Goal: Task Accomplishment & Management: Manage account settings

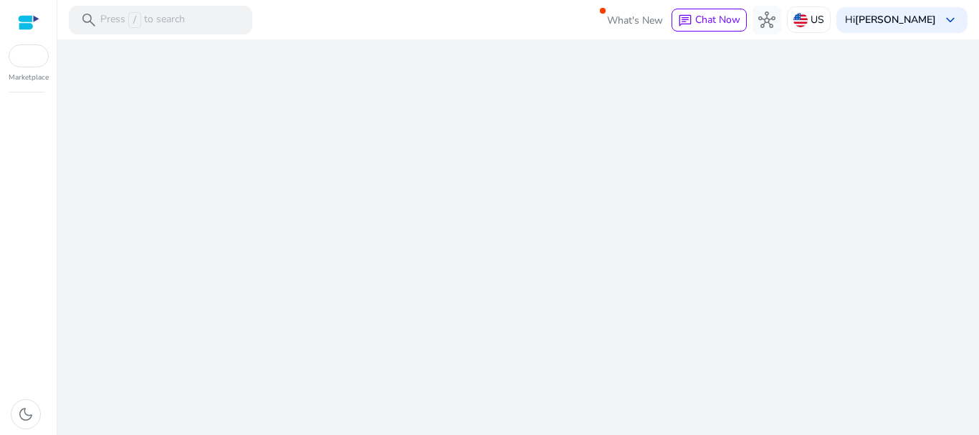
click at [601, 328] on div "We are getting things ready for you..." at bounding box center [518, 237] width 910 height 396
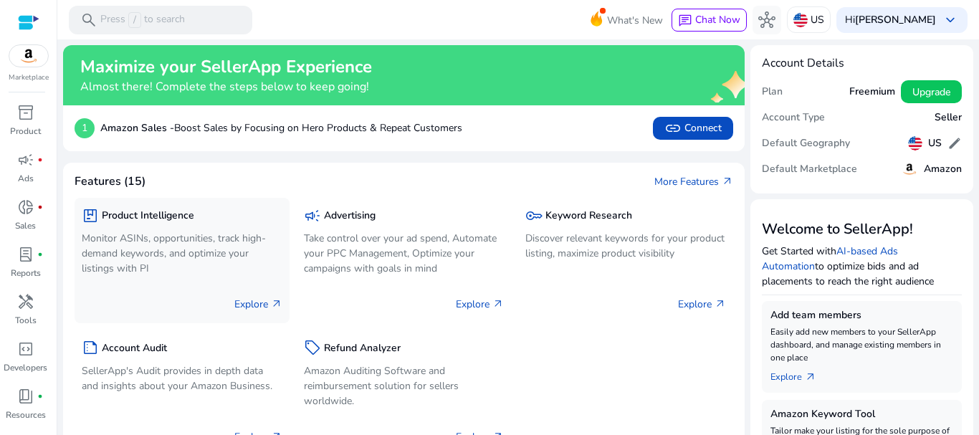
click at [272, 299] on span "arrow_outward" at bounding box center [276, 303] width 11 height 11
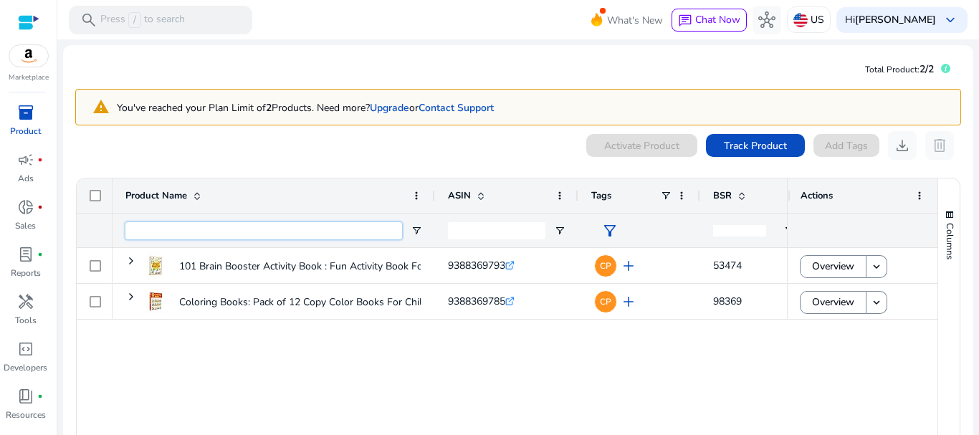
click at [300, 224] on input "Product Name Filter Input" at bounding box center [263, 230] width 277 height 17
paste input "**********"
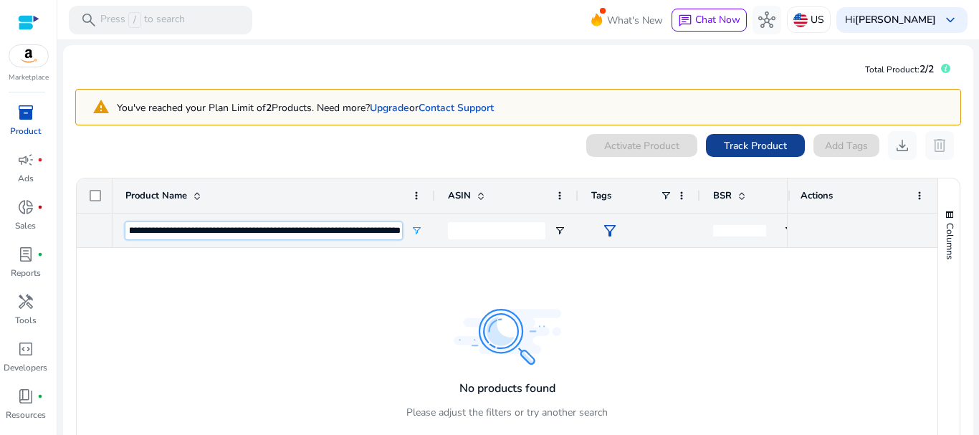
type input "**********"
click at [751, 151] on span "Track Product" at bounding box center [755, 145] width 63 height 15
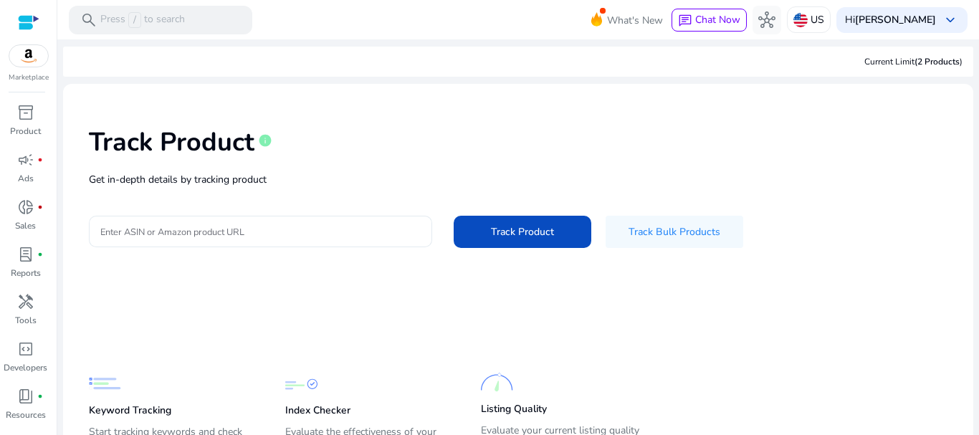
click at [266, 234] on input "Enter ASIN or Amazon product URL" at bounding box center [260, 232] width 320 height 16
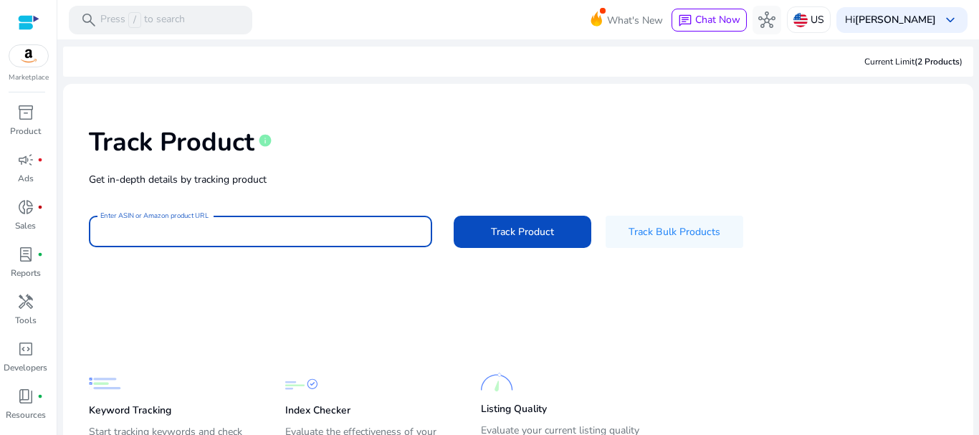
paste input "**********"
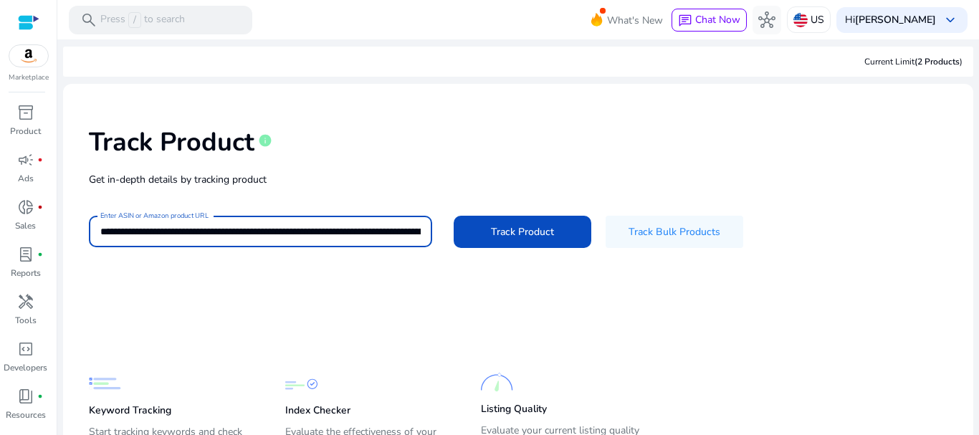
scroll to position [0, 1215]
type input "**********"
click at [520, 241] on span at bounding box center [523, 231] width 138 height 34
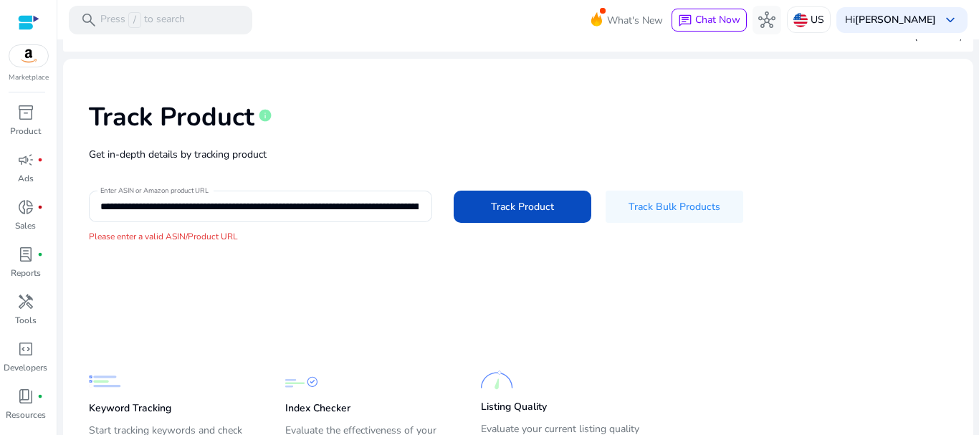
scroll to position [0, 0]
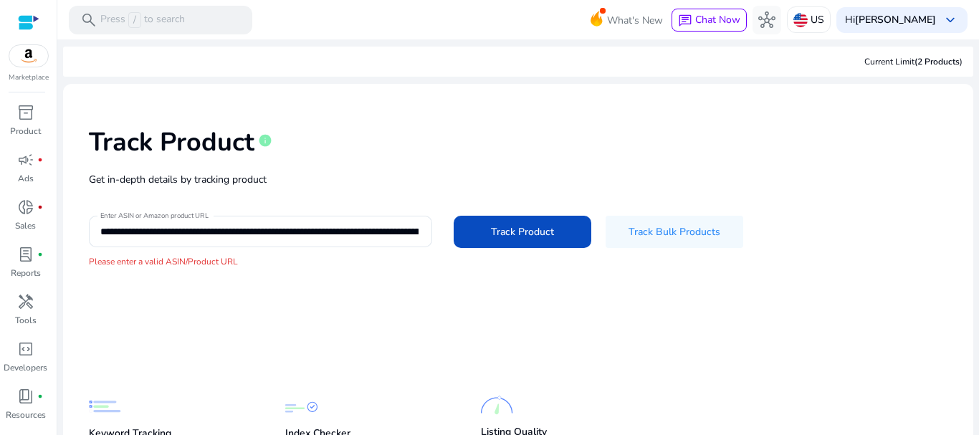
click at [33, 20] on div at bounding box center [29, 22] width 22 height 16
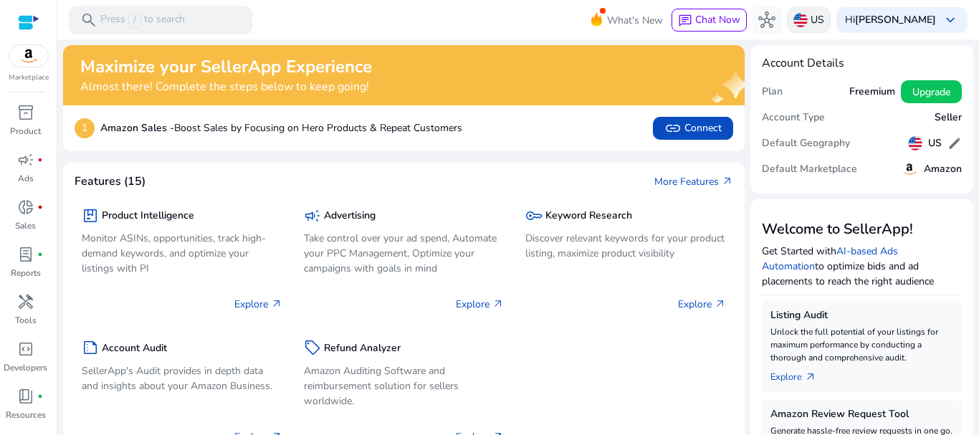
click at [811, 19] on p "US" at bounding box center [818, 19] width 14 height 25
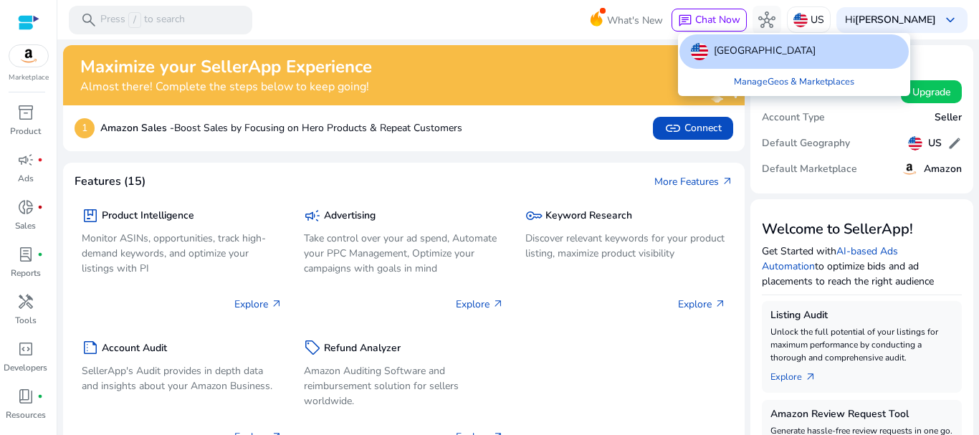
click at [371, 11] on div at bounding box center [489, 217] width 979 height 435
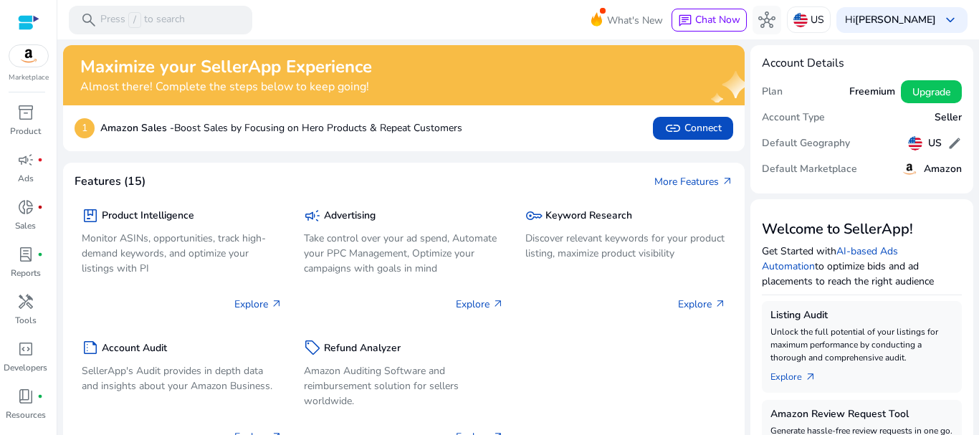
click at [32, 49] on img at bounding box center [28, 56] width 39 height 22
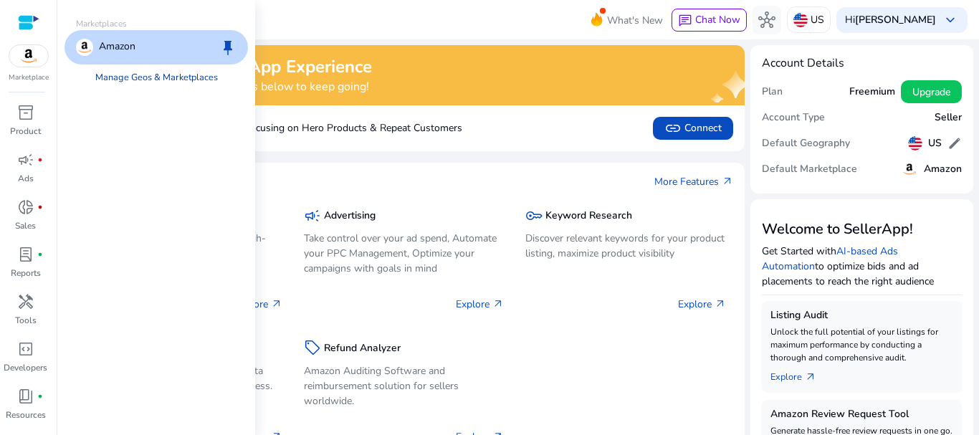
click at [155, 74] on link "Manage Geos & Marketplaces" at bounding box center [156, 78] width 145 height 26
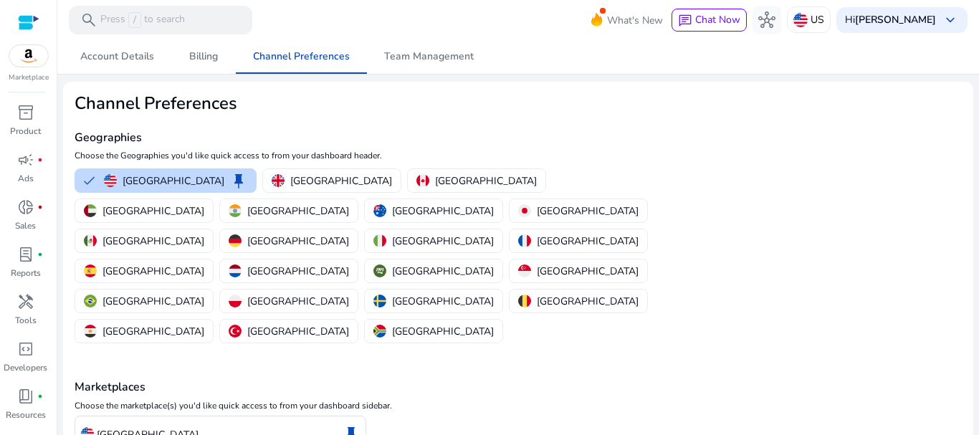
scroll to position [69, 0]
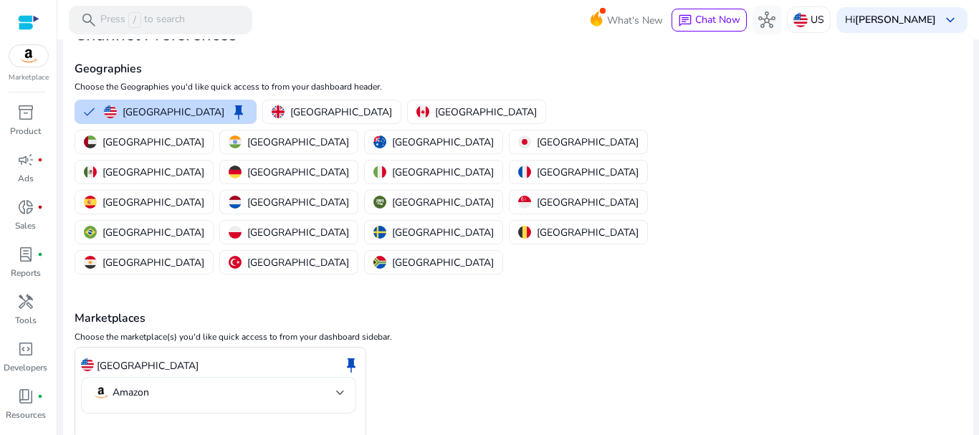
click at [345, 377] on div "Amazon" at bounding box center [218, 395] width 275 height 37
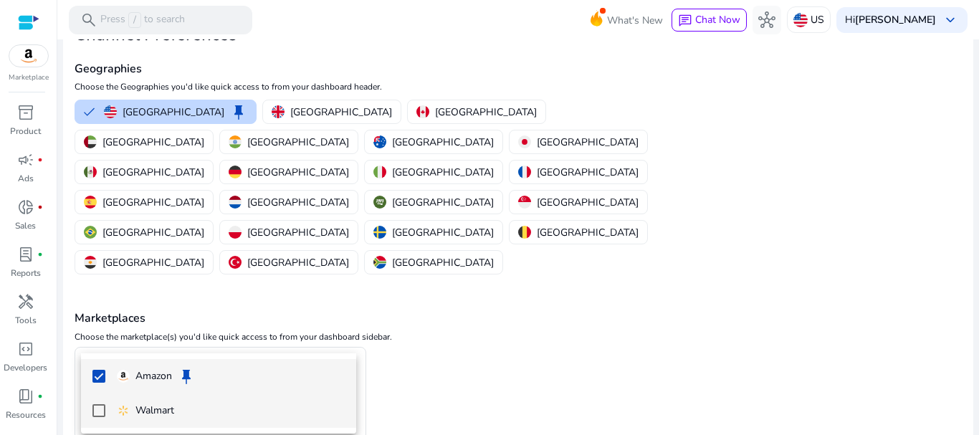
click at [100, 411] on mat-pseudo-checkbox at bounding box center [98, 410] width 13 height 13
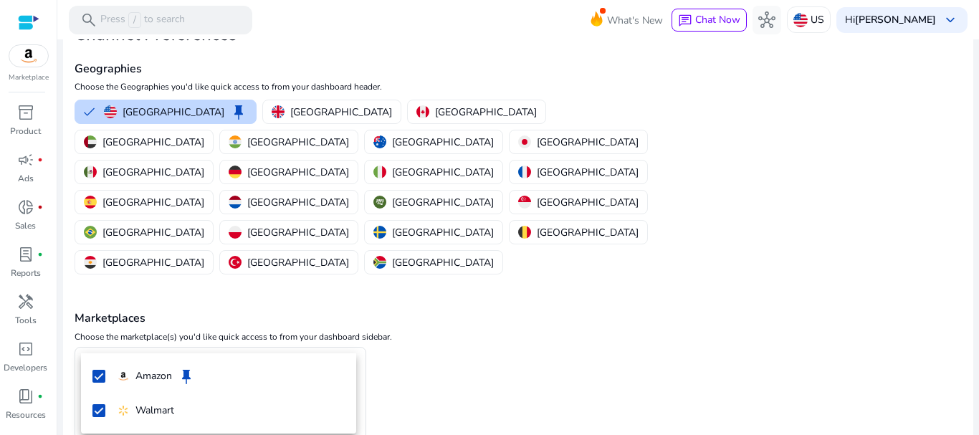
drag, startPoint x: 978, startPoint y: 253, endPoint x: 974, endPoint y: 392, distance: 139.1
click at [974, 392] on div at bounding box center [489, 217] width 979 height 435
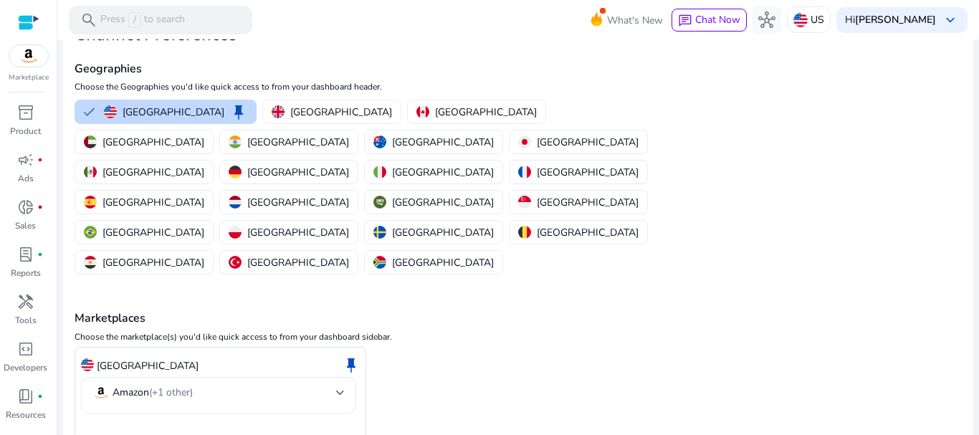
click at [340, 390] on div at bounding box center [340, 393] width 9 height 6
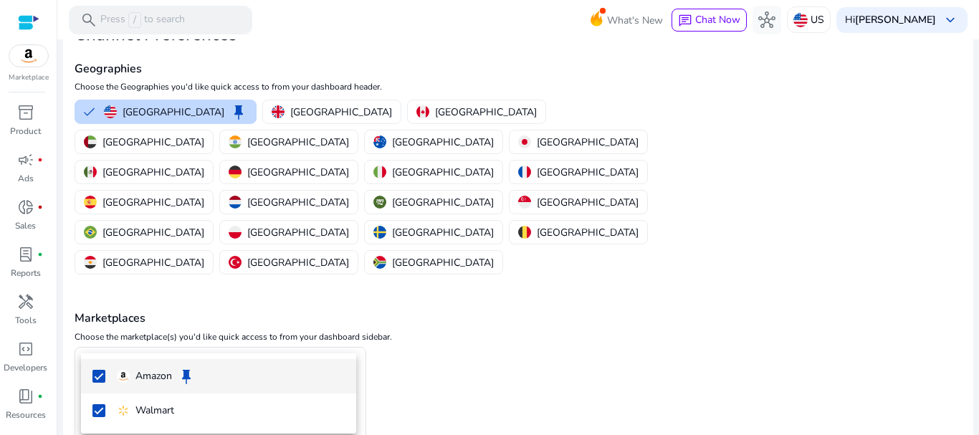
click at [454, 366] on div at bounding box center [489, 217] width 979 height 435
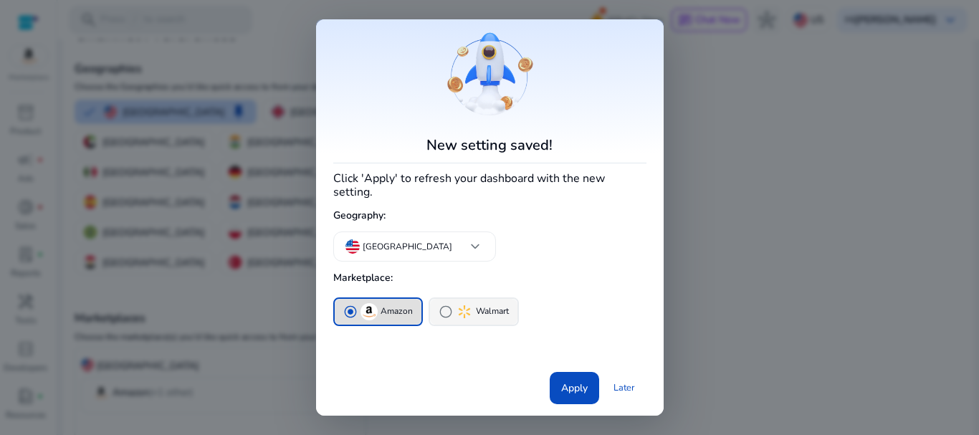
click at [449, 308] on span "radio_button_unchecked" at bounding box center [446, 312] width 14 height 14
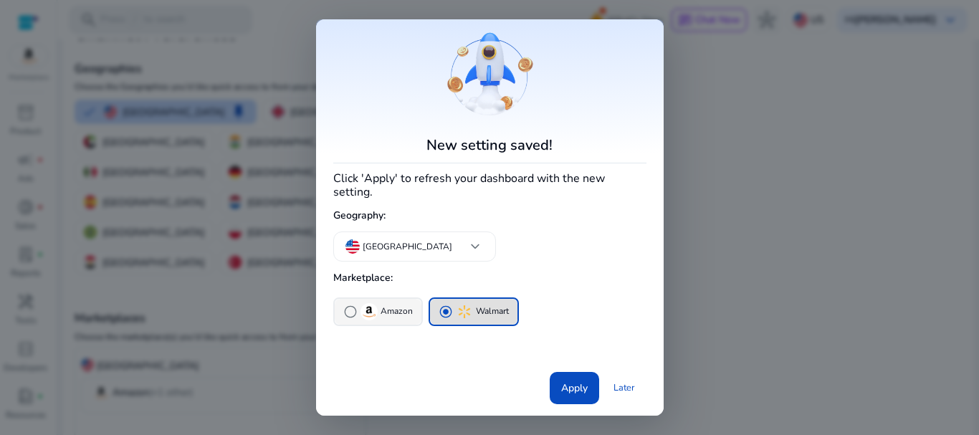
click at [347, 305] on span "radio_button_unchecked" at bounding box center [350, 312] width 14 height 14
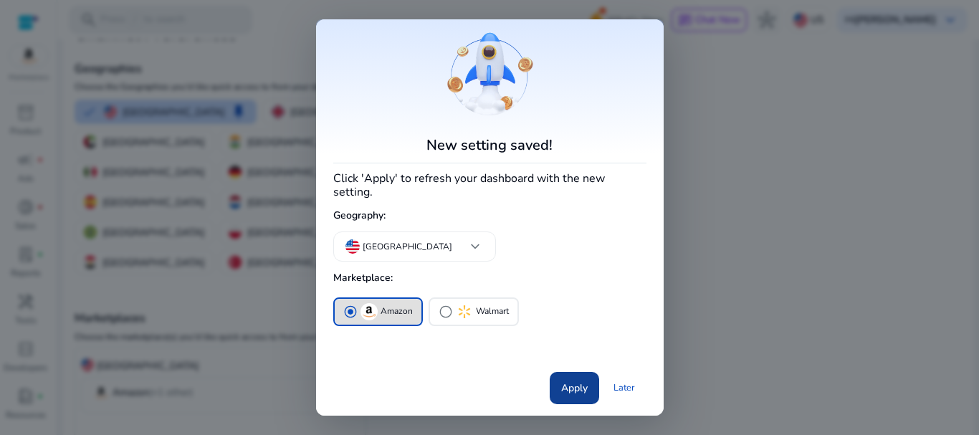
click at [568, 384] on span "Apply" at bounding box center [574, 388] width 27 height 15
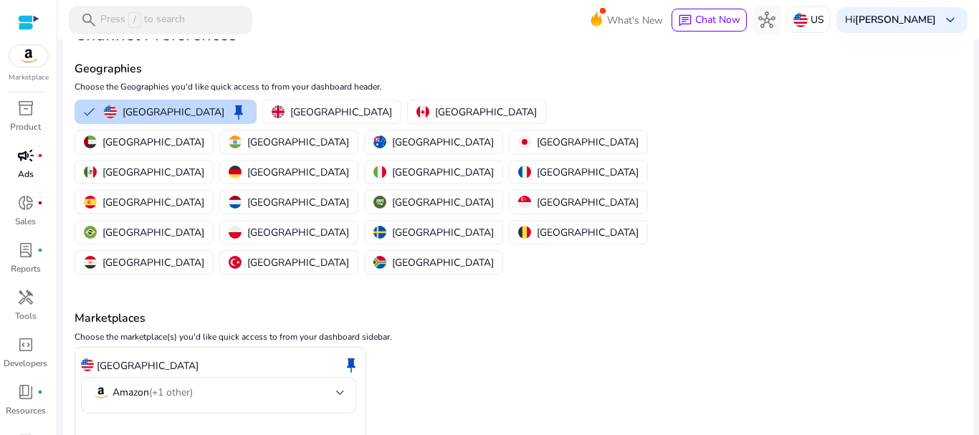
scroll to position [0, 0]
click at [34, 19] on div at bounding box center [29, 22] width 22 height 16
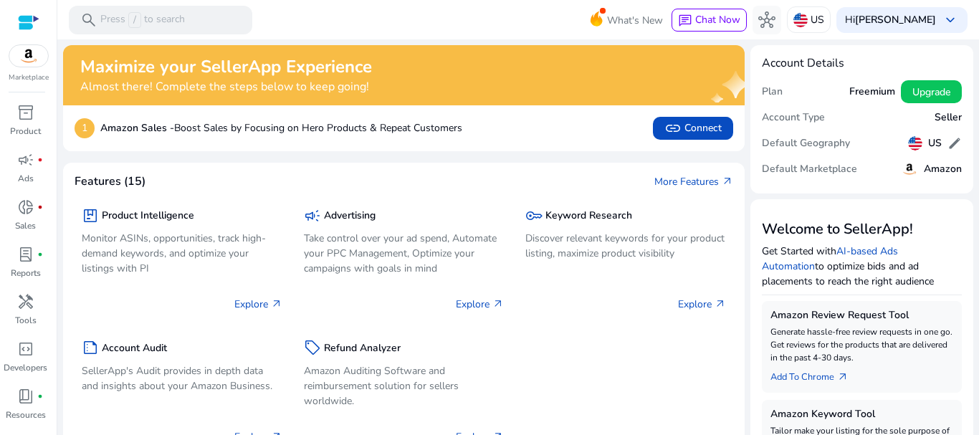
click at [803, 67] on h4 "Account Details" at bounding box center [862, 64] width 201 height 14
click at [946, 24] on span "keyboard_arrow_down" at bounding box center [950, 19] width 17 height 17
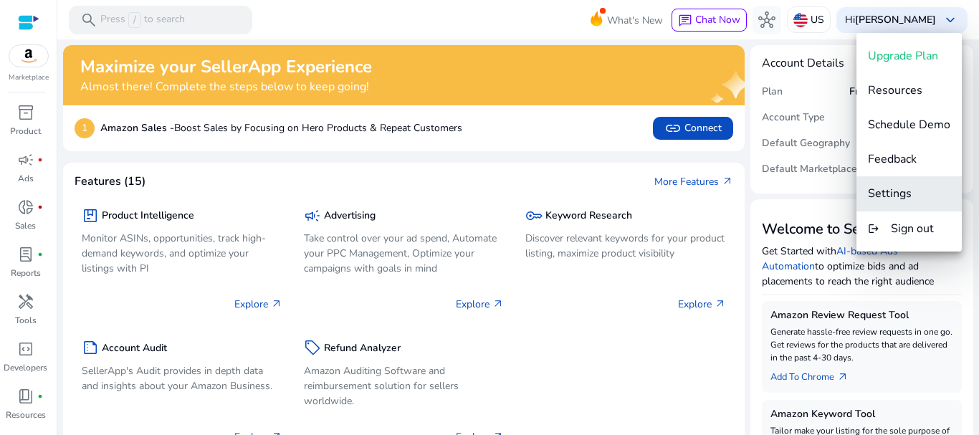
click at [927, 183] on button "Settings" at bounding box center [908, 193] width 105 height 34
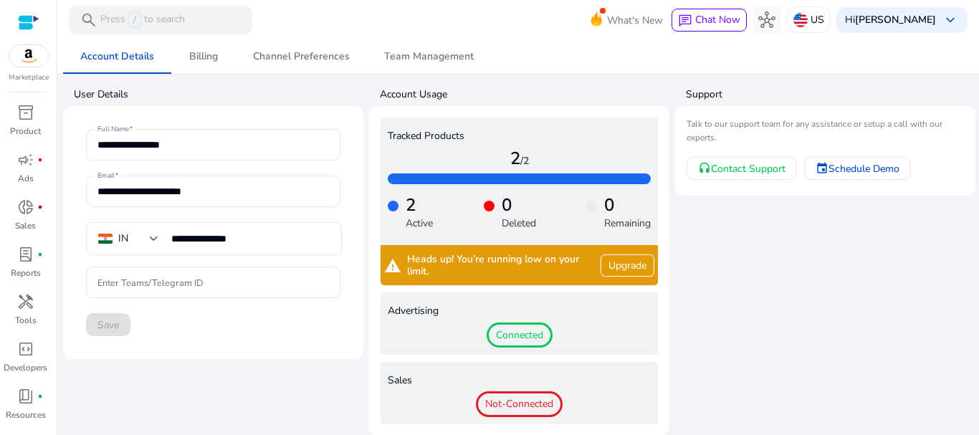
scroll to position [1, 0]
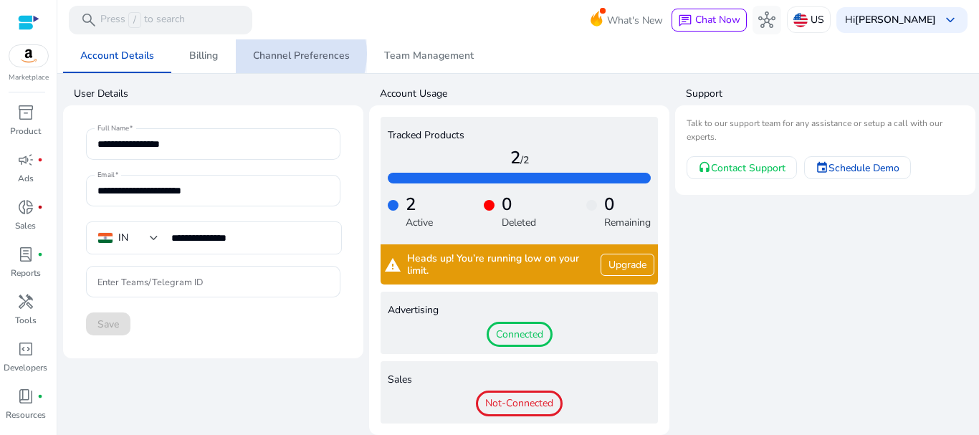
click at [283, 54] on span "Channel Preferences" at bounding box center [301, 56] width 97 height 10
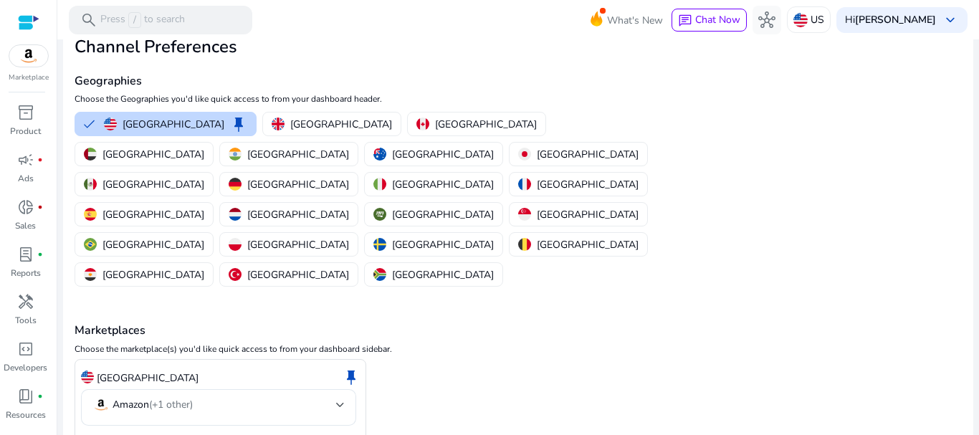
scroll to position [69, 0]
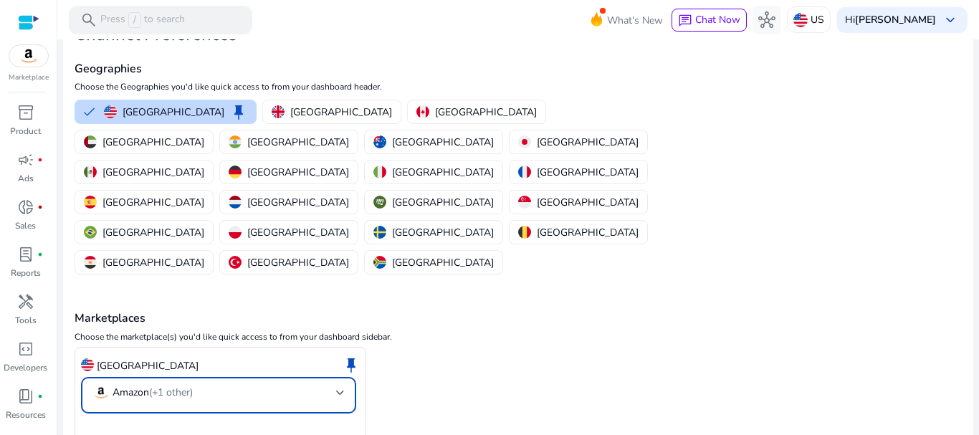
click at [339, 390] on div at bounding box center [340, 393] width 9 height 6
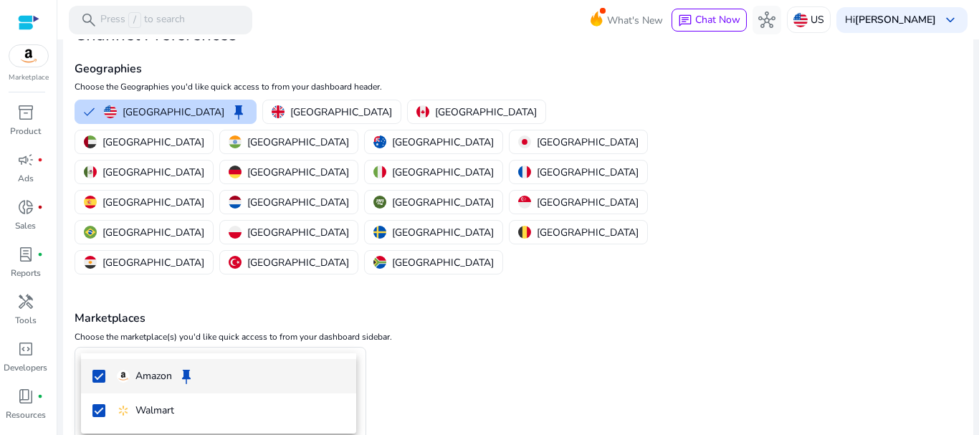
click at [307, 296] on div at bounding box center [489, 217] width 979 height 435
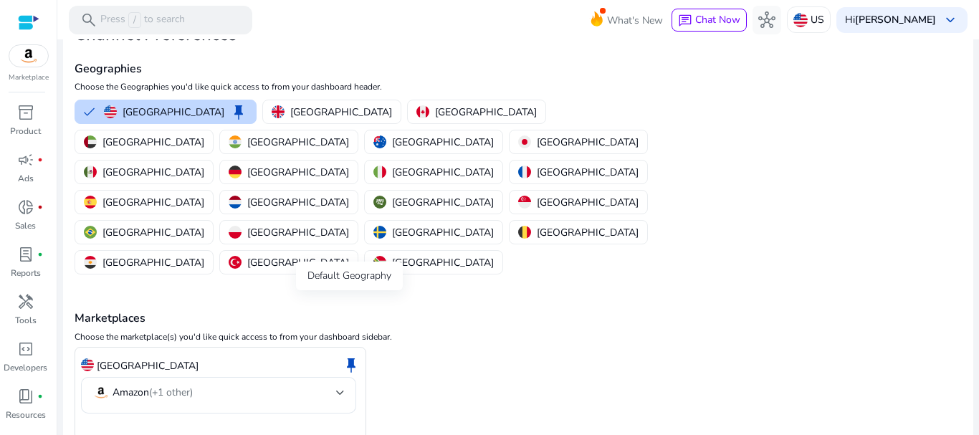
click at [348, 356] on span "keep" at bounding box center [351, 364] width 17 height 17
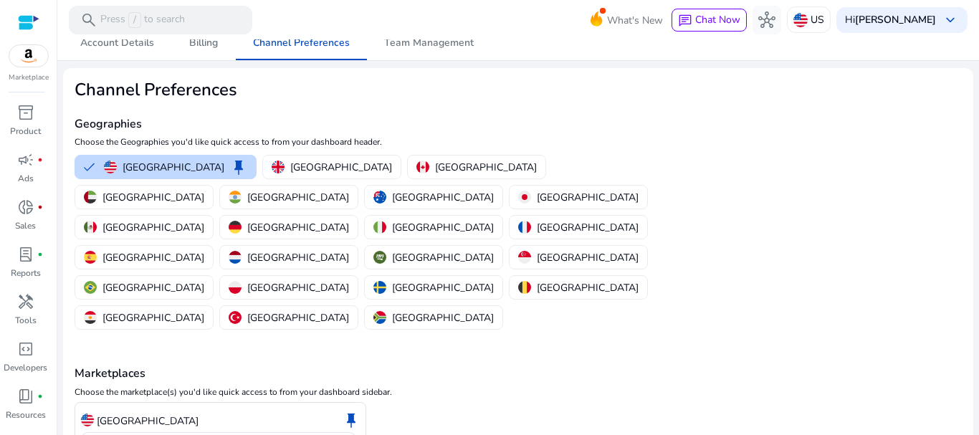
scroll to position [0, 0]
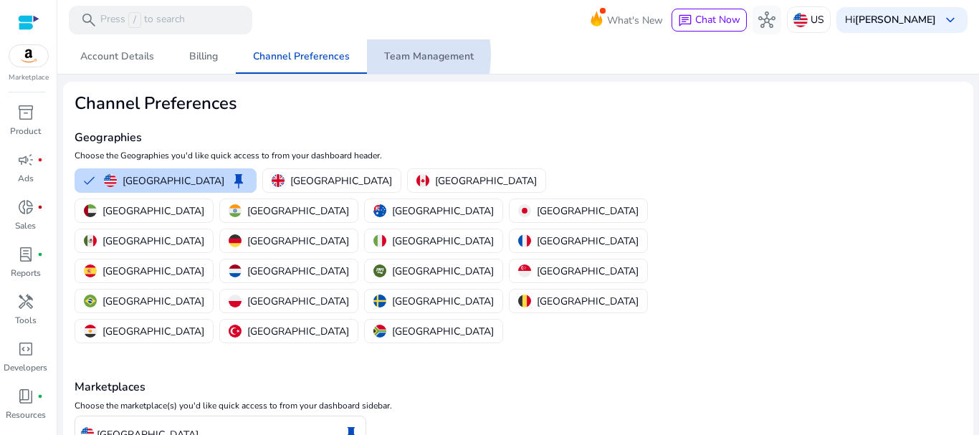
click at [397, 57] on span "Team Management" at bounding box center [429, 57] width 90 height 10
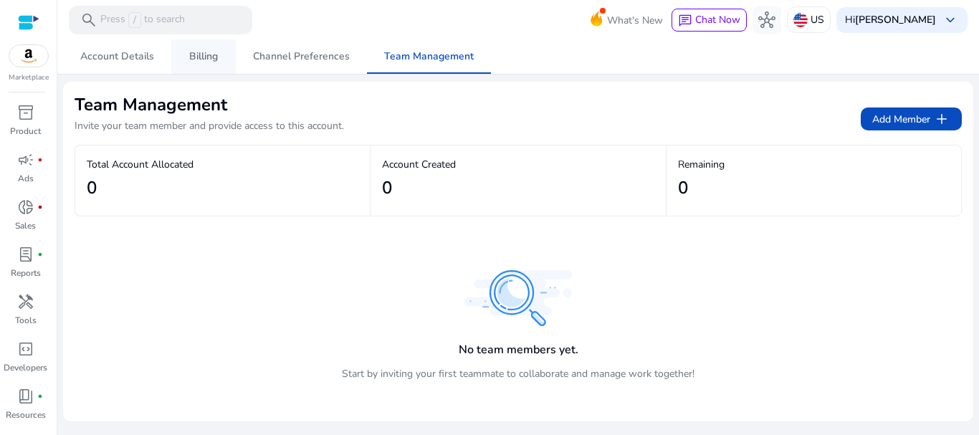
click at [202, 52] on span "Billing" at bounding box center [203, 57] width 29 height 10
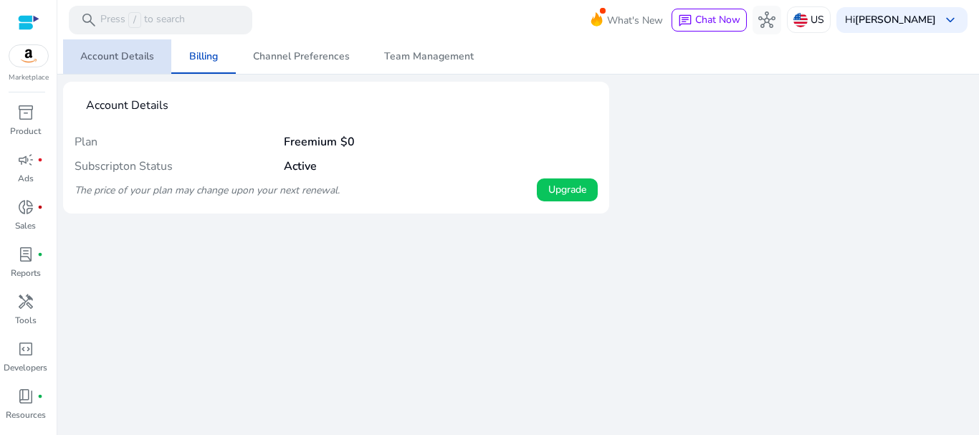
click at [124, 54] on span "Account Details" at bounding box center [117, 57] width 74 height 10
